Goal: Information Seeking & Learning: Learn about a topic

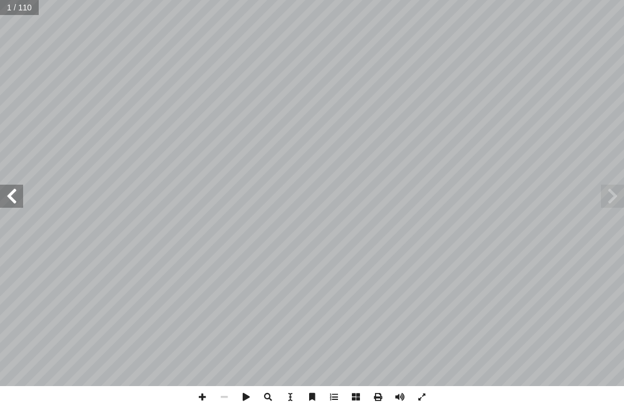
click at [606, 185] on span at bounding box center [612, 196] width 23 height 23
click at [601, 199] on span at bounding box center [612, 196] width 23 height 23
click at [601, 206] on span at bounding box center [612, 196] width 23 height 23
click at [616, 199] on span at bounding box center [612, 196] width 23 height 23
click at [23, 198] on span at bounding box center [11, 196] width 23 height 23
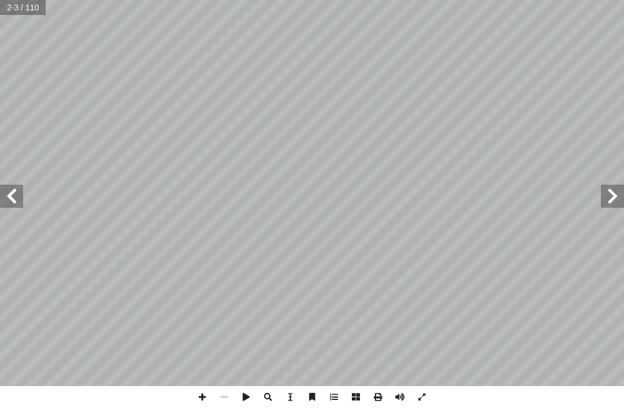
click at [21, 201] on span at bounding box center [11, 196] width 23 height 23
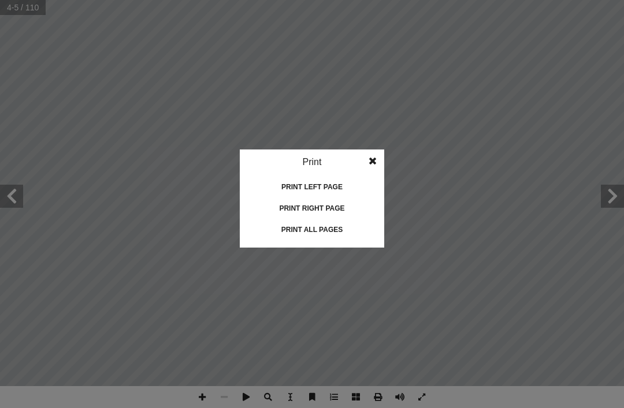
click at [352, 405] on idv "Print Print current page Print left page Print right page Print all pages" at bounding box center [312, 204] width 624 height 408
click at [349, 180] on div "Print left page" at bounding box center [311, 187] width 115 height 18
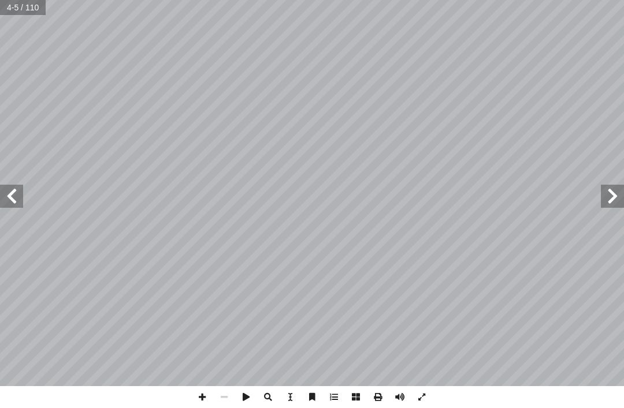
click at [12, 204] on span at bounding box center [11, 196] width 23 height 23
click at [5, 193] on span at bounding box center [11, 196] width 23 height 23
click at [18, 199] on span at bounding box center [11, 196] width 23 height 23
click at [619, 198] on span at bounding box center [612, 196] width 23 height 23
click at [7, 203] on span at bounding box center [11, 196] width 23 height 23
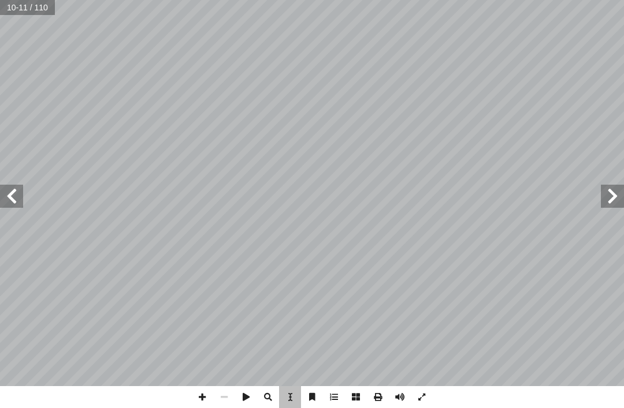
click at [16, 206] on span at bounding box center [11, 196] width 23 height 23
click at [16, 196] on span at bounding box center [11, 196] width 23 height 23
click at [17, 197] on span at bounding box center [11, 196] width 23 height 23
click at [20, 199] on span at bounding box center [11, 196] width 23 height 23
click at [21, 196] on span at bounding box center [11, 196] width 23 height 23
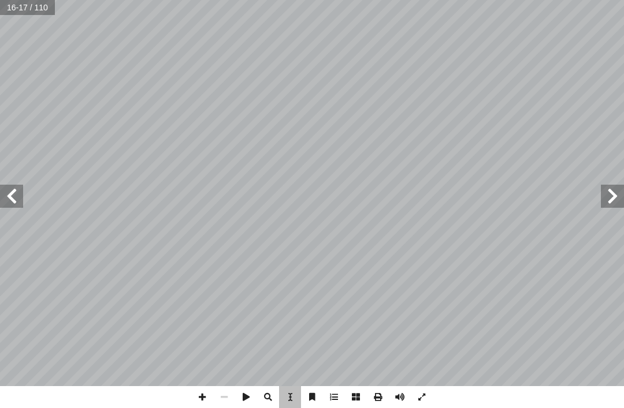
click at [21, 194] on span at bounding box center [11, 196] width 23 height 23
click at [22, 188] on span at bounding box center [11, 196] width 23 height 23
click at [21, 191] on span at bounding box center [11, 196] width 23 height 23
click at [15, 206] on span at bounding box center [11, 196] width 23 height 23
click at [17, 189] on span at bounding box center [11, 196] width 23 height 23
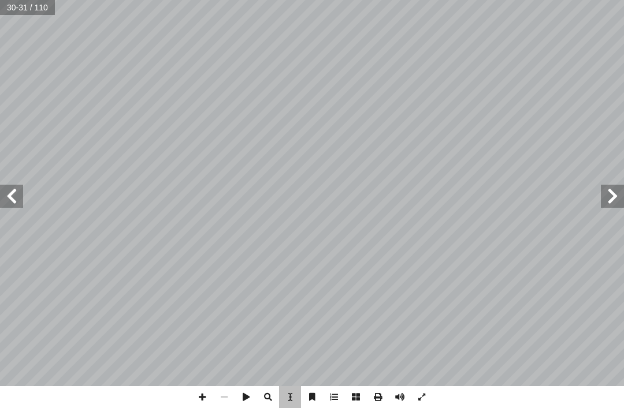
click at [17, 197] on span at bounding box center [11, 196] width 23 height 23
click at [17, 196] on span at bounding box center [11, 196] width 23 height 23
click at [619, 189] on span at bounding box center [612, 196] width 23 height 23
click at [615, 189] on span at bounding box center [612, 196] width 23 height 23
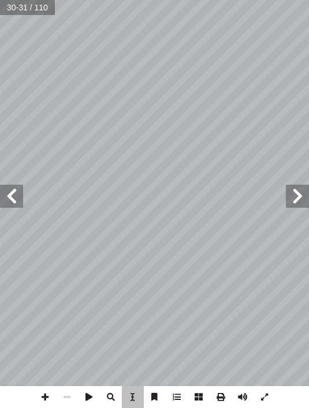
click at [286, 197] on span at bounding box center [297, 196] width 23 height 23
click at [301, 199] on span at bounding box center [297, 196] width 23 height 23
